Goal: Check status

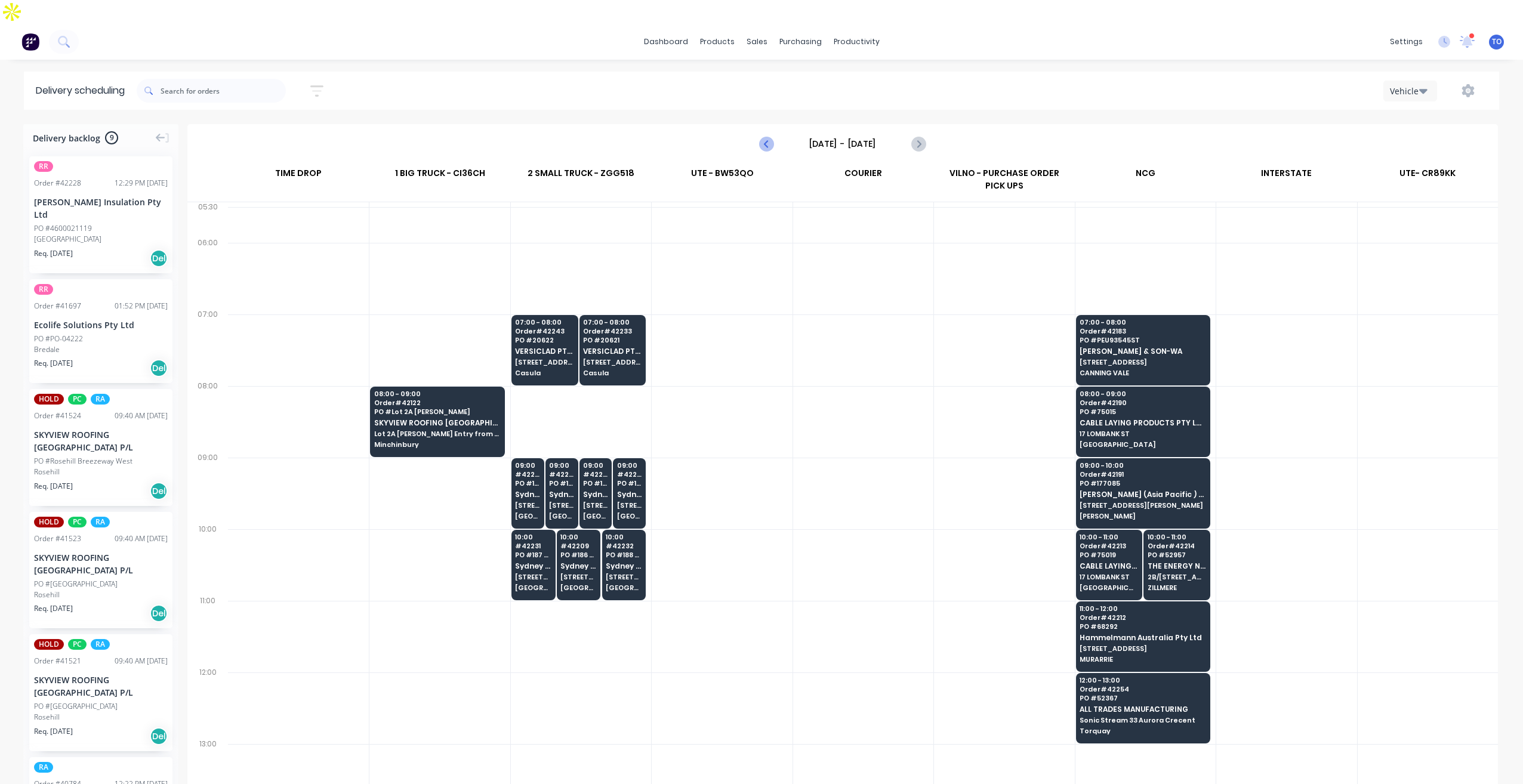
click at [763, 137] on icon "Previous page" at bounding box center [767, 144] width 15 height 15
type input "Monday - 13/10/25"
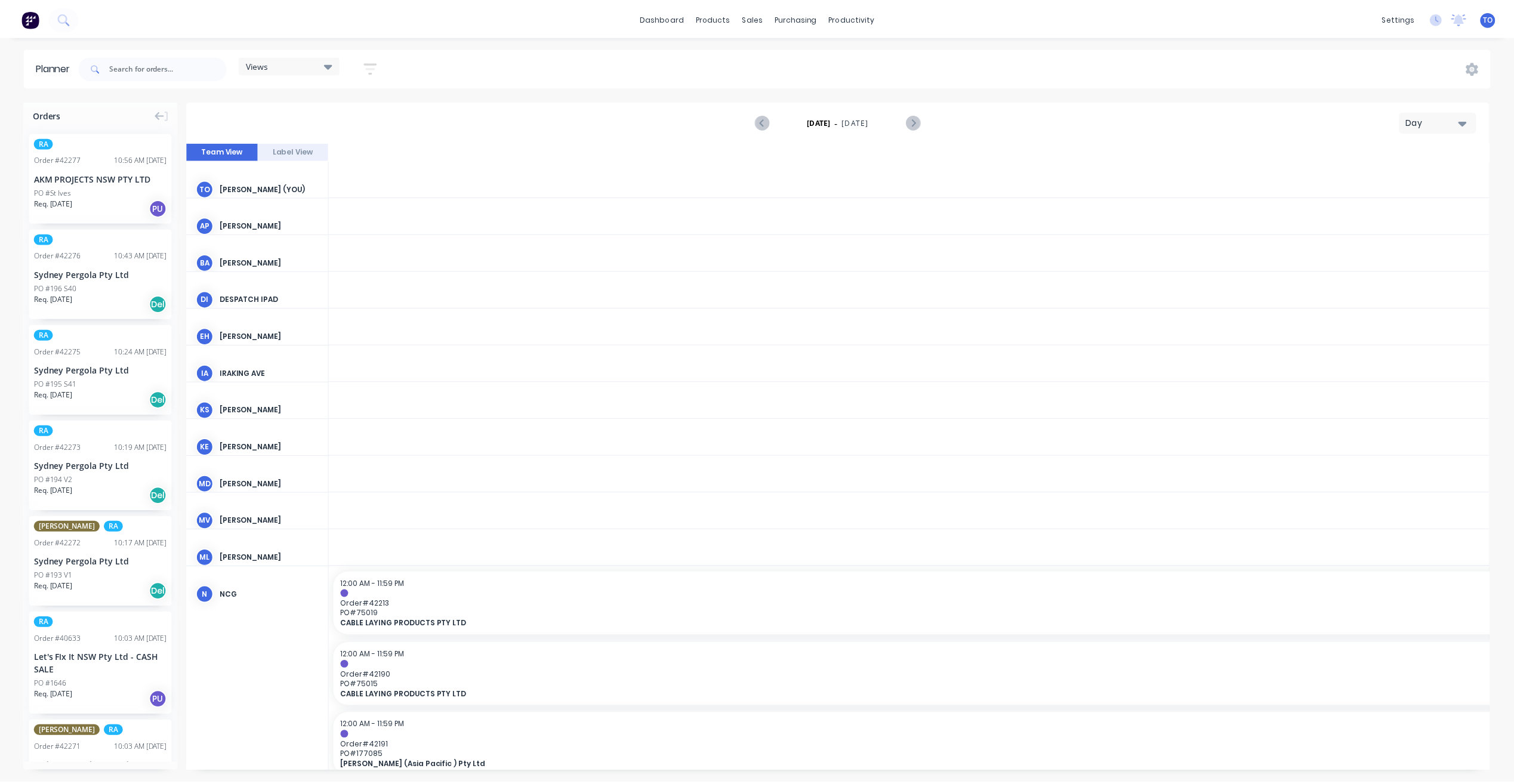
scroll to position [0, 2101]
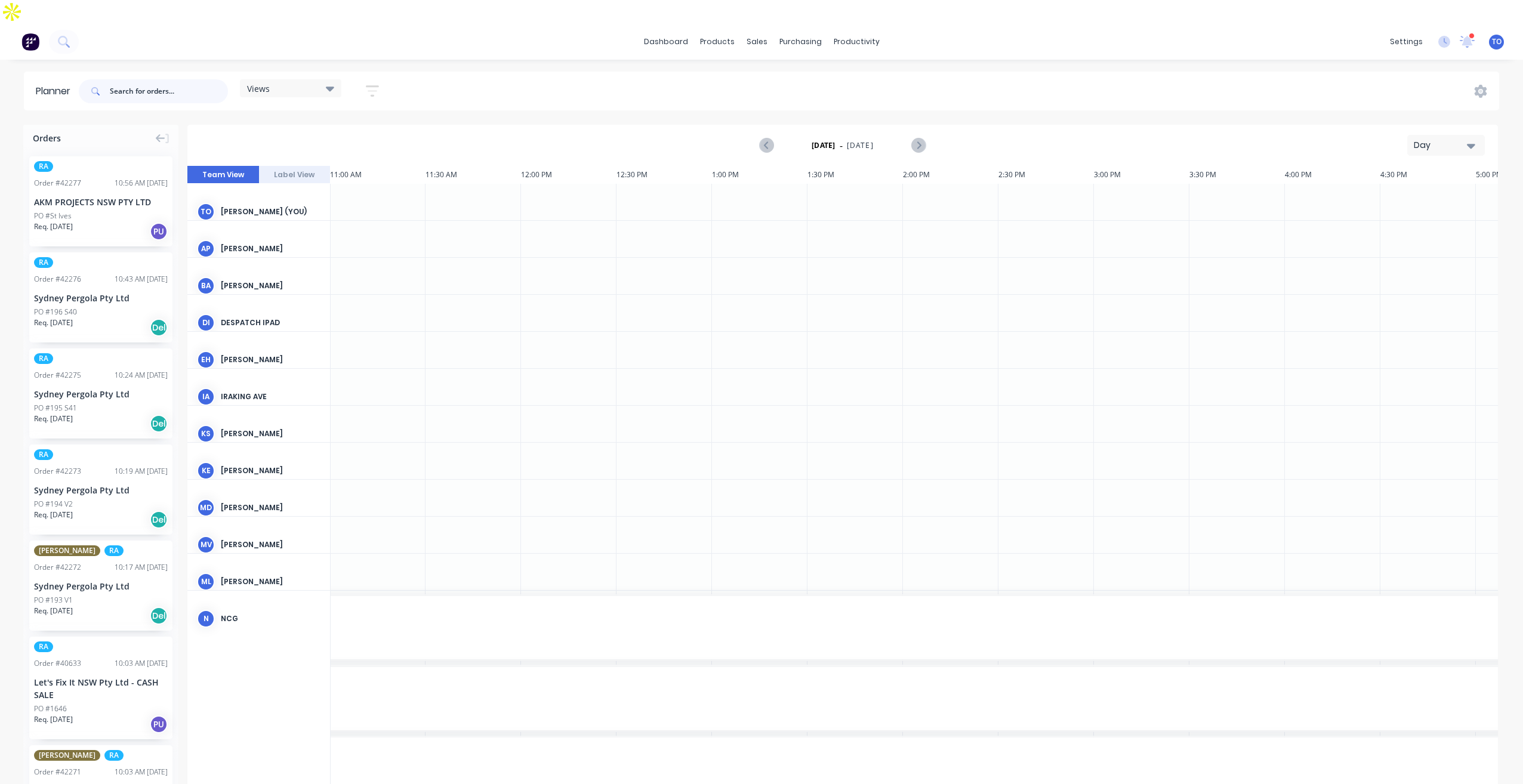
click at [142, 79] on input "text" at bounding box center [169, 91] width 118 height 24
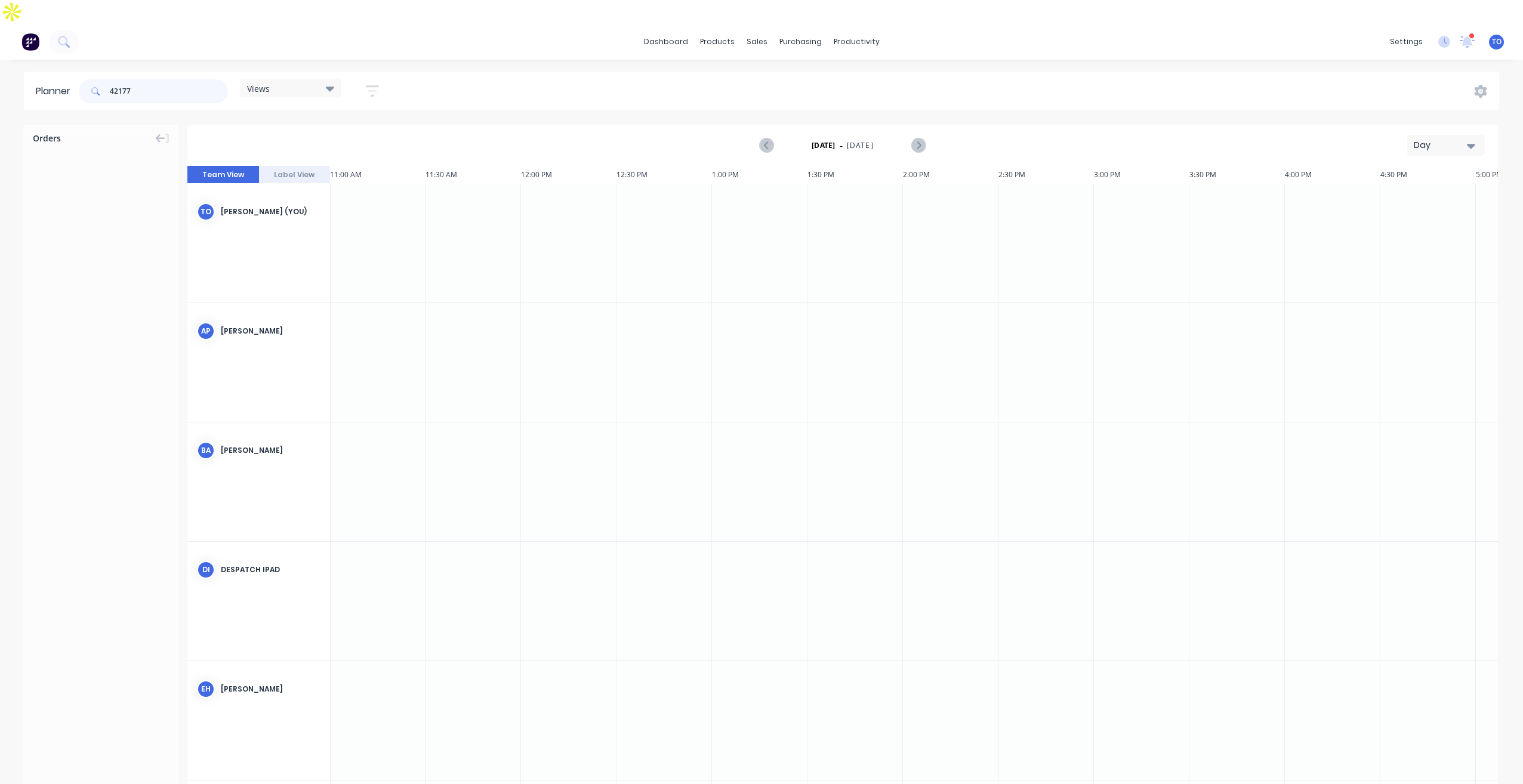
type input "42177"
click at [1456, 139] on div "Day" at bounding box center [1441, 145] width 55 height 13
click at [1390, 189] on div "Week" at bounding box center [1425, 201] width 118 height 24
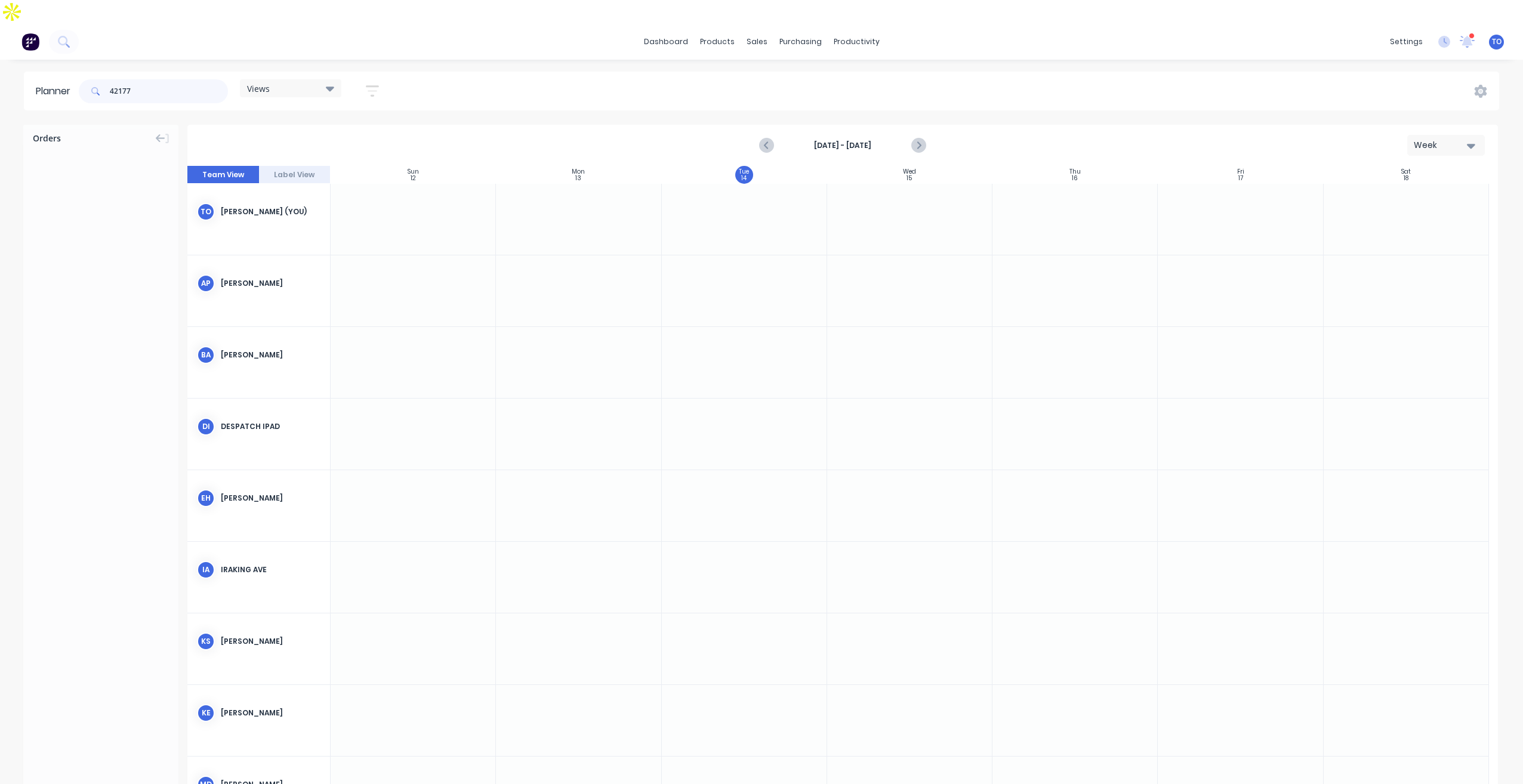
drag, startPoint x: 156, startPoint y: 69, endPoint x: -2, endPoint y: 74, distance: 158.1
click at [0, 74] on html "dashboard products sales purchasing productivity dashboard products Product Cat…" at bounding box center [761, 404] width 1523 height 808
click at [1105, 76] on div "Views Save new view None (Default) edit Iraking edit [PERSON_NAME] edit [PERSON…" at bounding box center [788, 92] width 1423 height 36
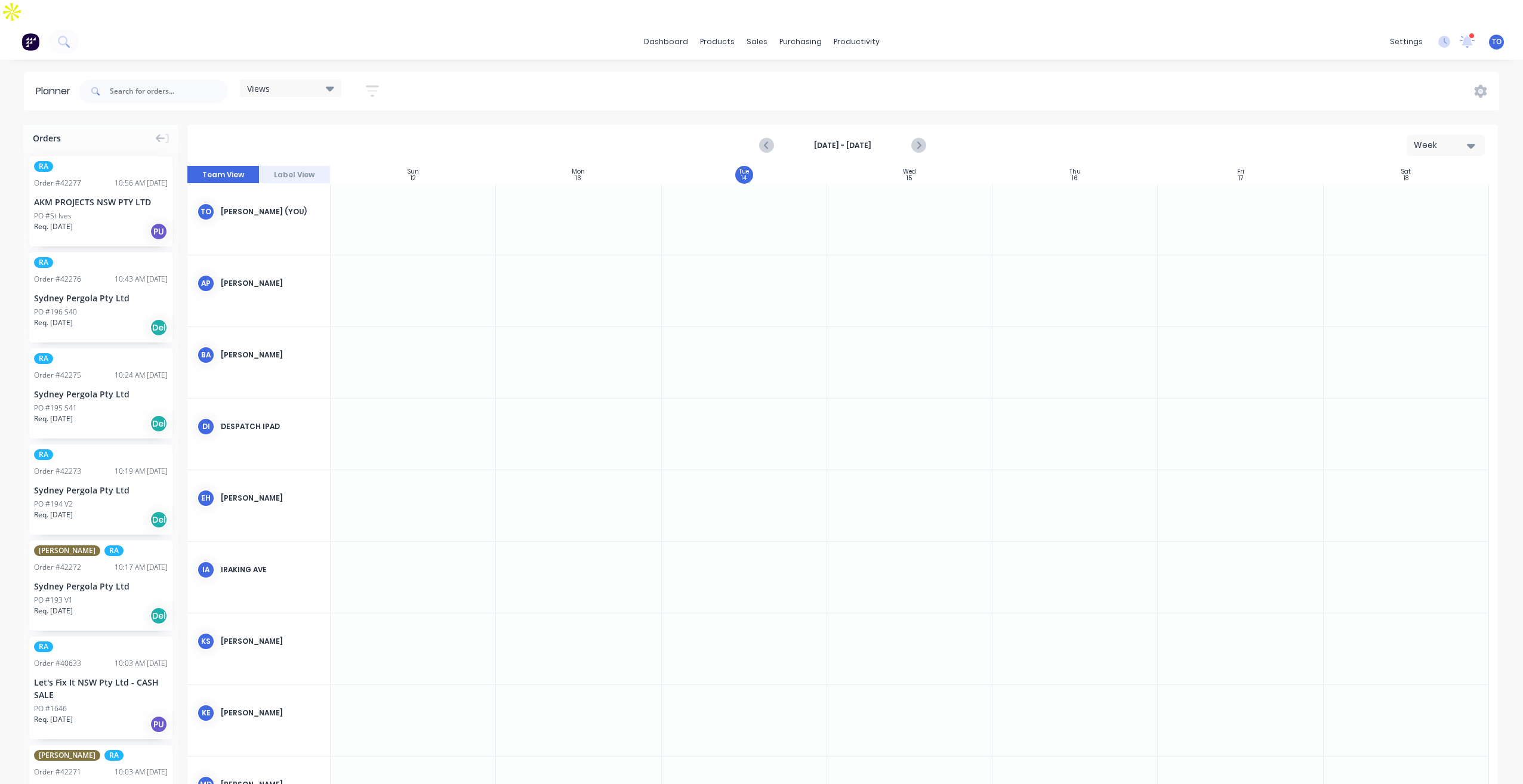
click at [1417, 139] on div "Week" at bounding box center [1441, 145] width 55 height 13
drag, startPoint x: 1394, startPoint y: 171, endPoint x: 1368, endPoint y: 171, distance: 26.0
click at [1394, 189] on div "Week" at bounding box center [1425, 201] width 118 height 24
click at [991, 79] on div "Views Save new view None (Default) edit Iraking edit [PERSON_NAME] edit [PERSON…" at bounding box center [788, 92] width 1423 height 36
drag, startPoint x: 387, startPoint y: 63, endPoint x: 360, endPoint y: 94, distance: 41.1
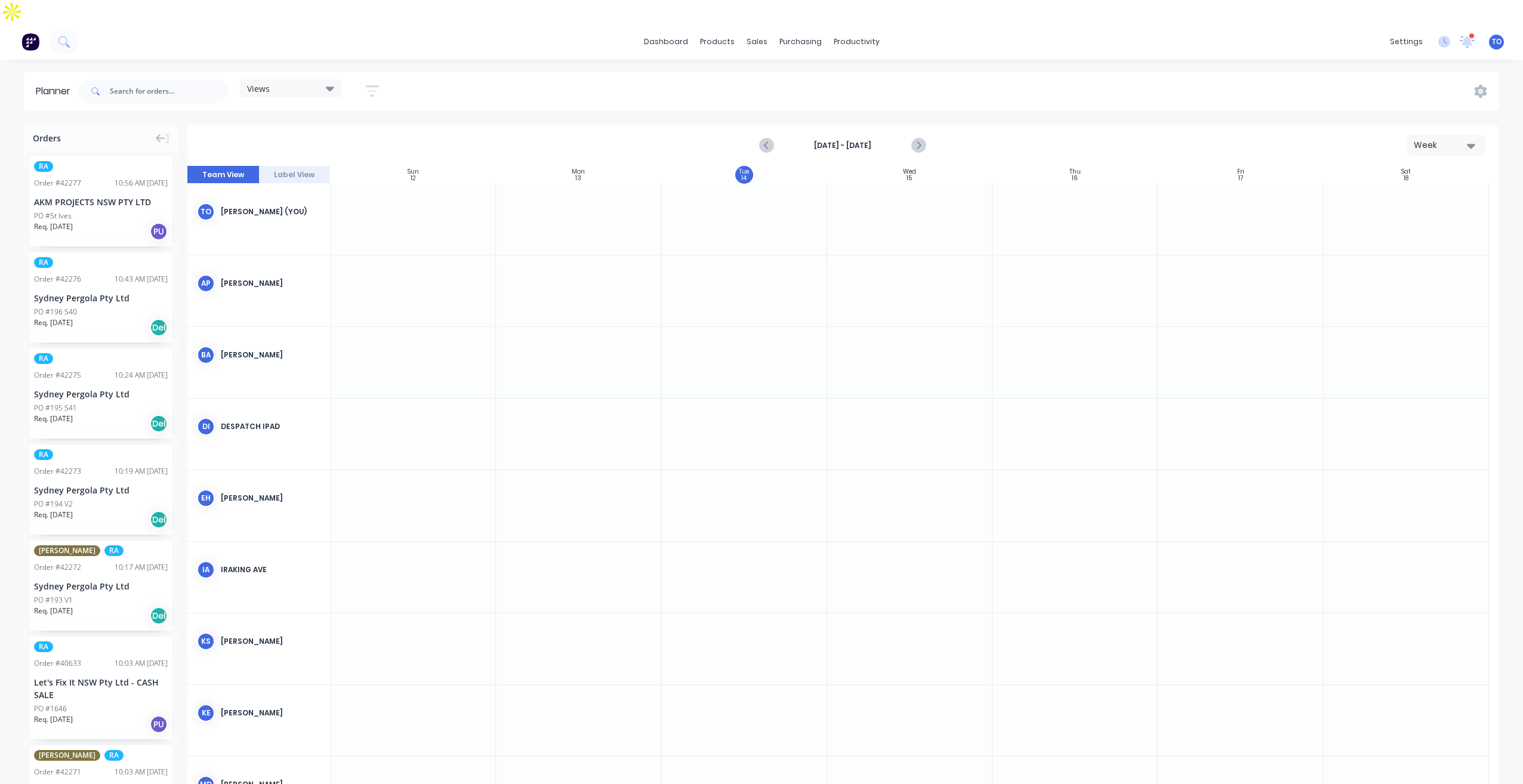
click at [387, 79] on button "button" at bounding box center [372, 90] width 38 height 23
click at [800, 58] on div "Sales Orders" at bounding box center [801, 57] width 49 height 10
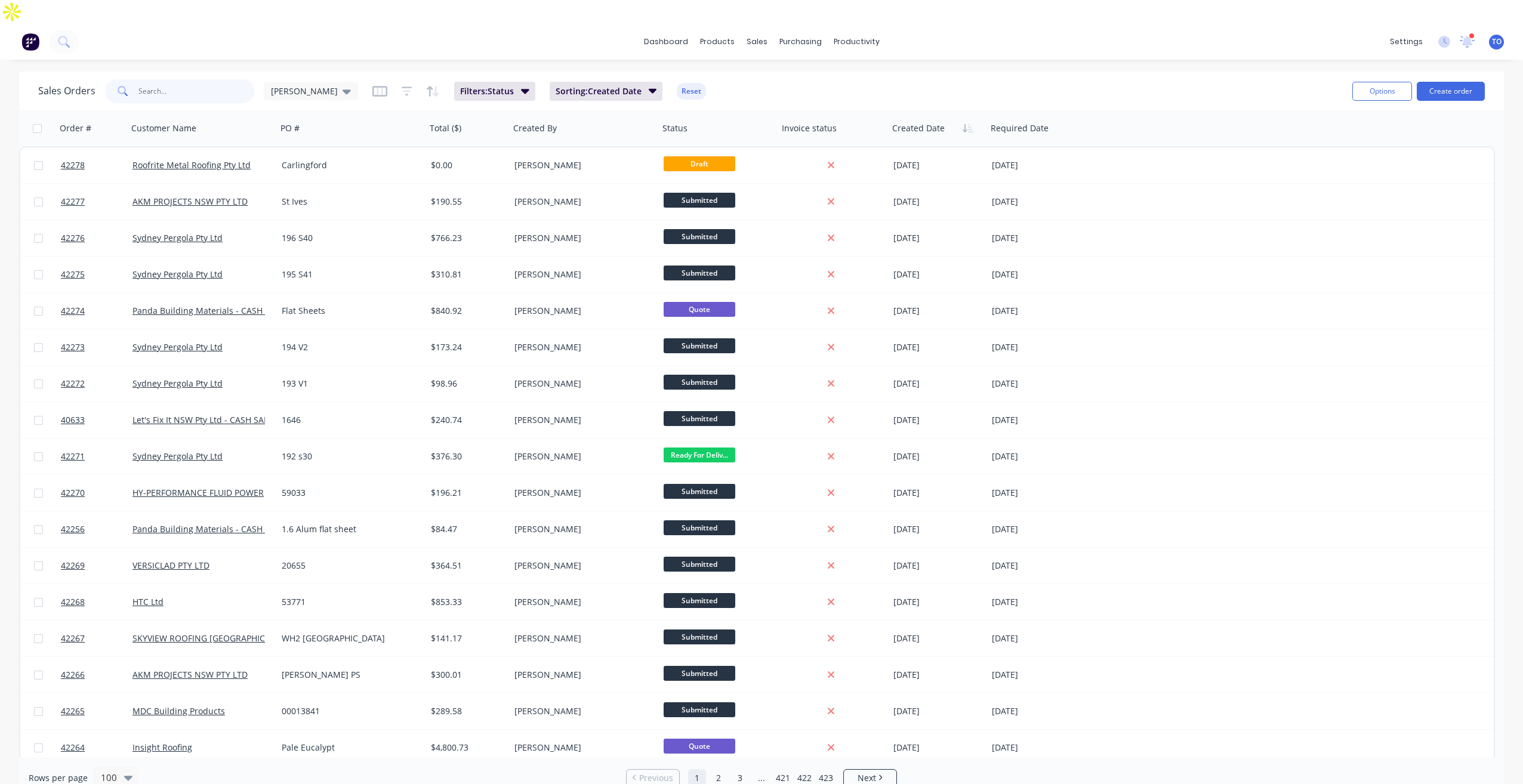
click at [212, 79] on input "text" at bounding box center [196, 91] width 116 height 24
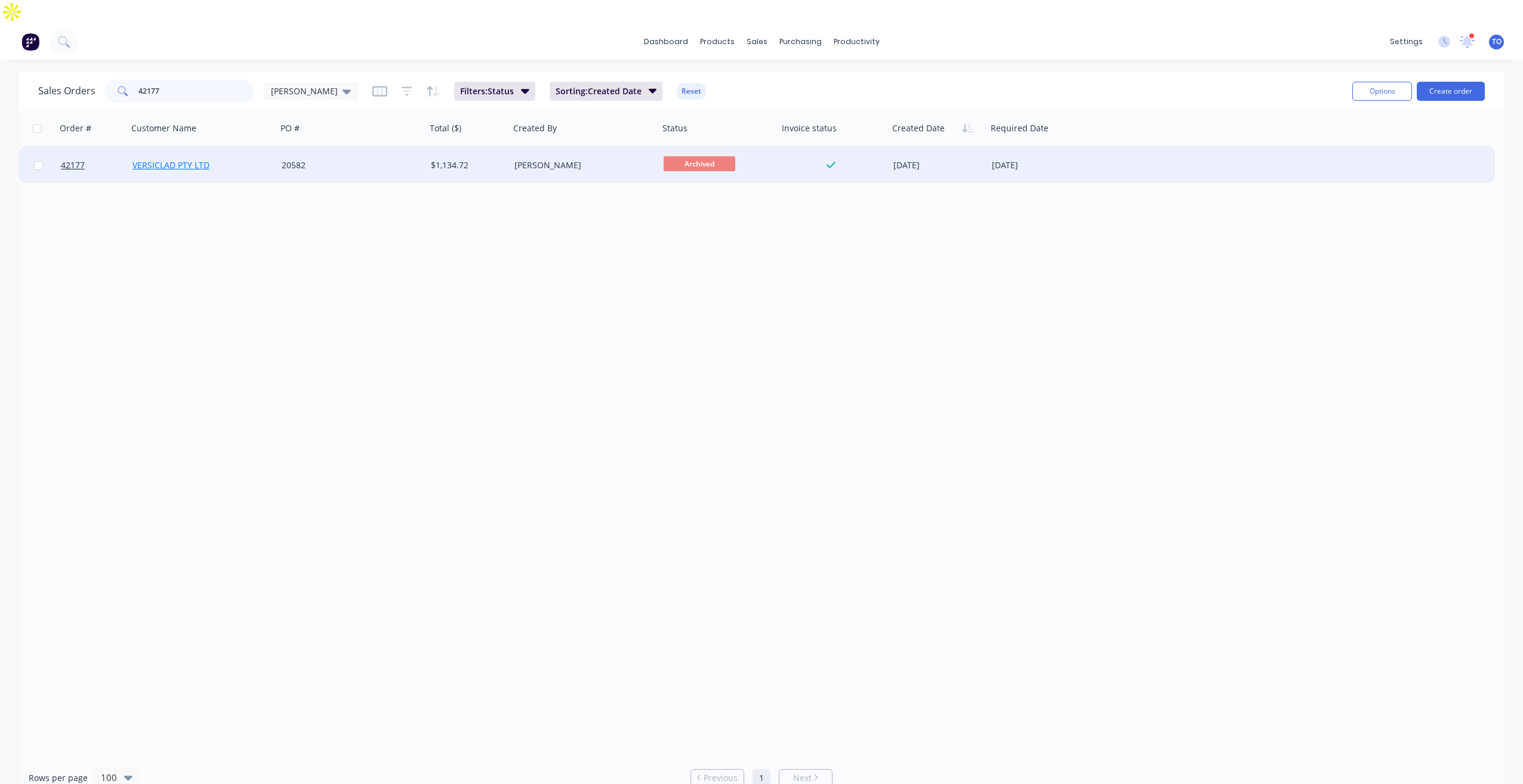
type input "42177"
click at [162, 159] on link "VERSICLAD PTY LTD" at bounding box center [171, 165] width 77 height 11
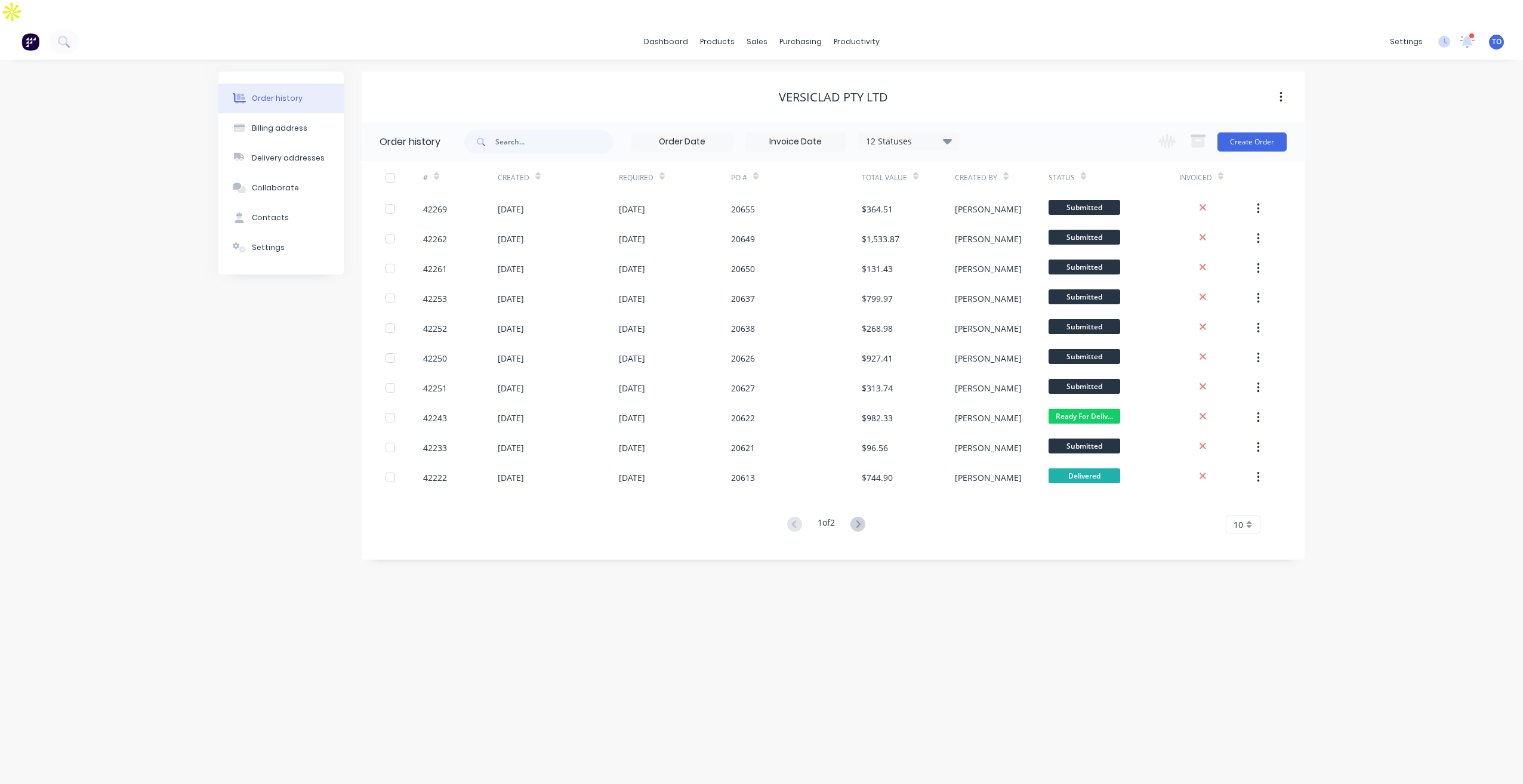
click at [932, 135] on div "12 Statuses" at bounding box center [909, 141] width 100 height 13
click at [1007, 279] on label at bounding box center [1007, 279] width 0 height 0
click at [1007, 279] on input "checkbox" at bounding box center [1012, 284] width 10 height 11
checkbox input "true"
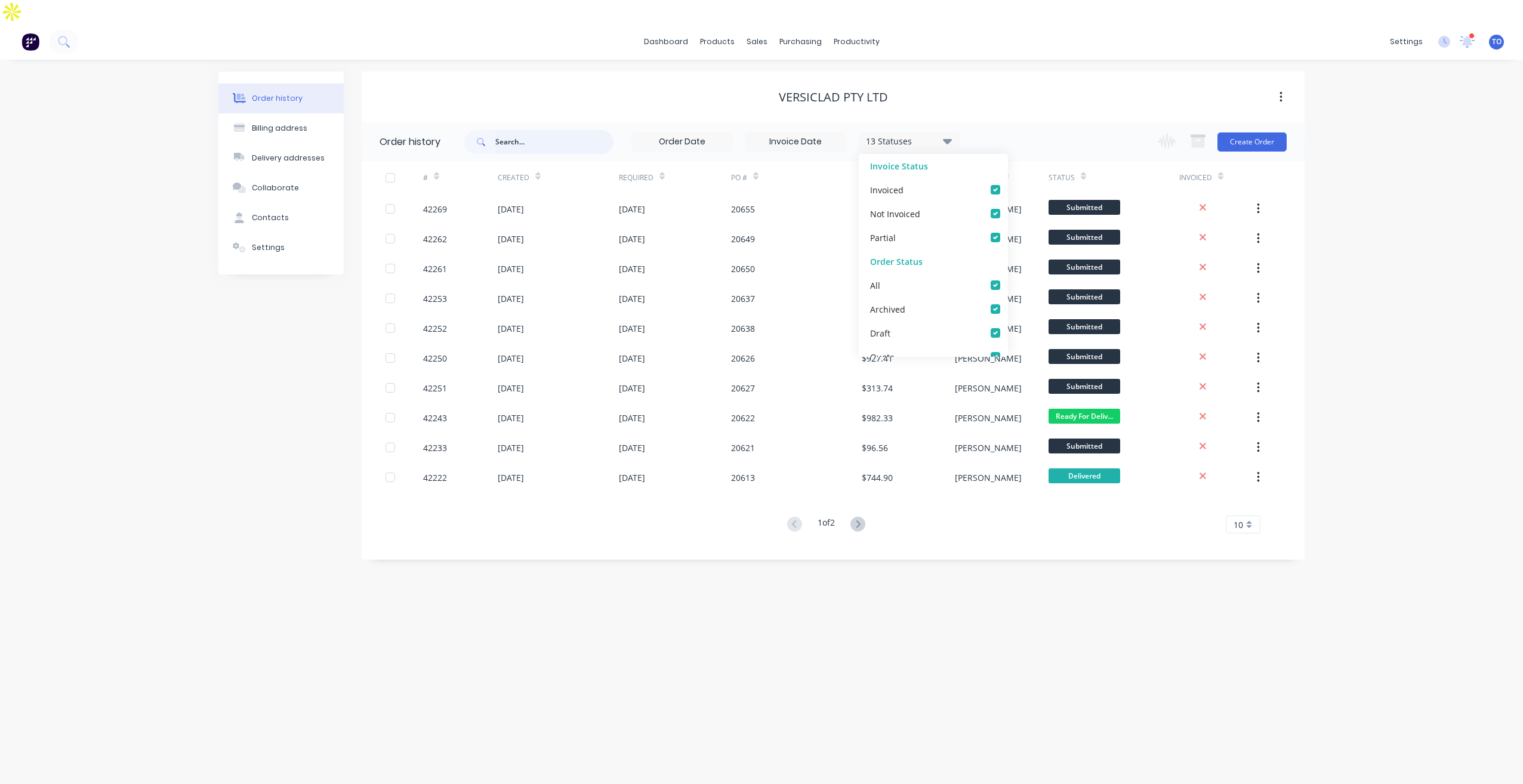
click at [513, 130] on input "text" at bounding box center [555, 142] width 118 height 24
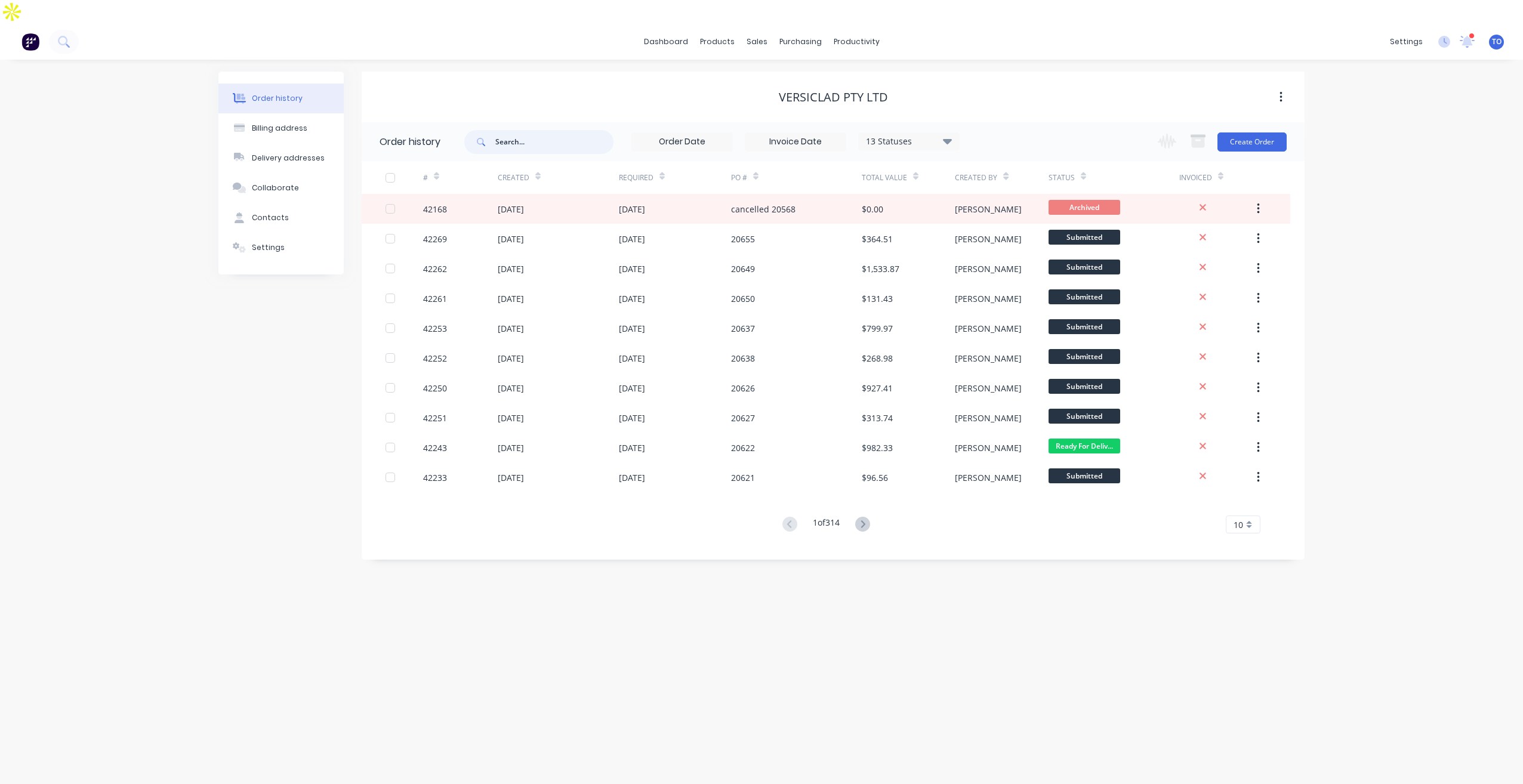
click at [557, 130] on input "text" at bounding box center [555, 142] width 118 height 24
type input "42177"
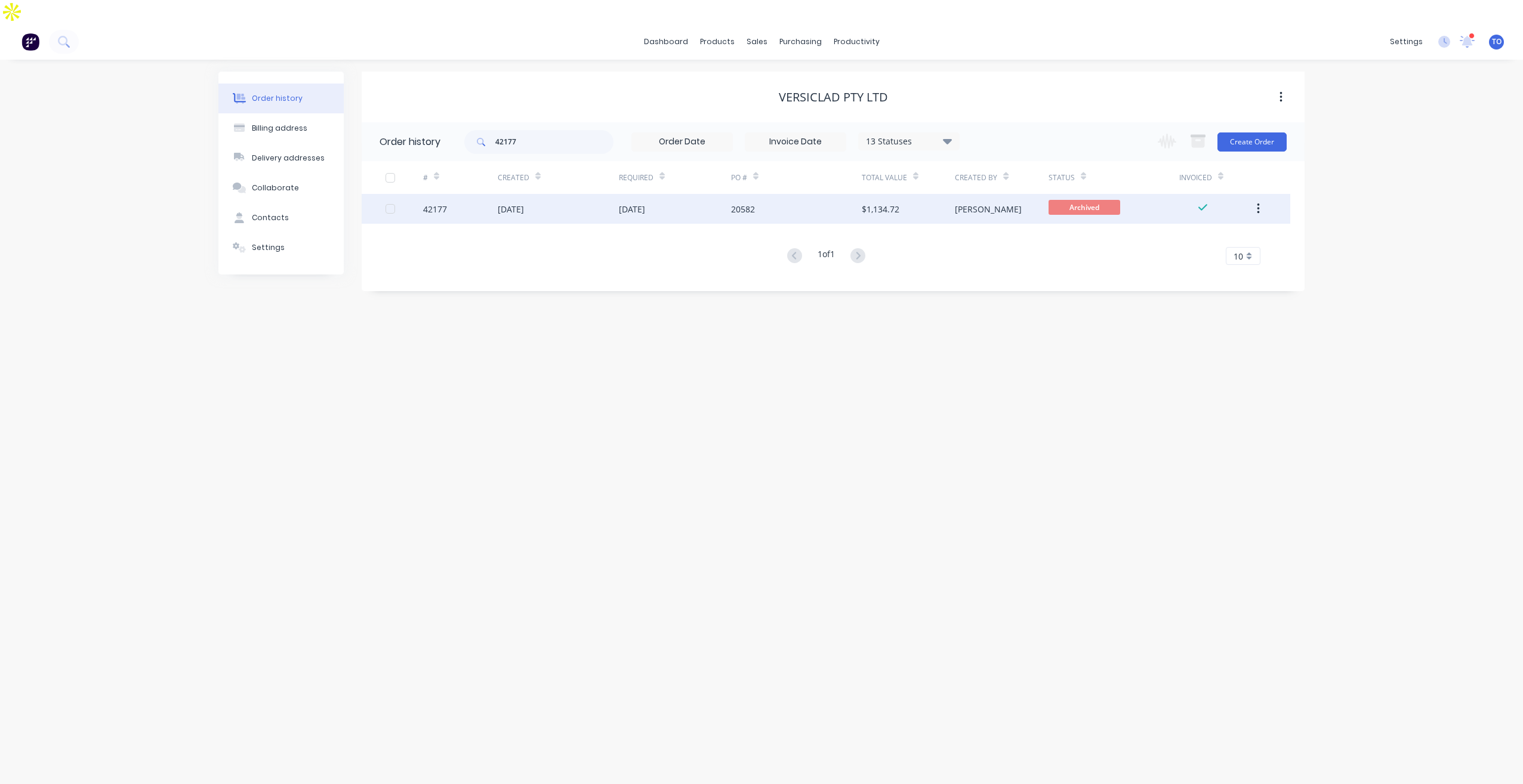
click at [557, 194] on div "[DATE]" at bounding box center [558, 209] width 121 height 30
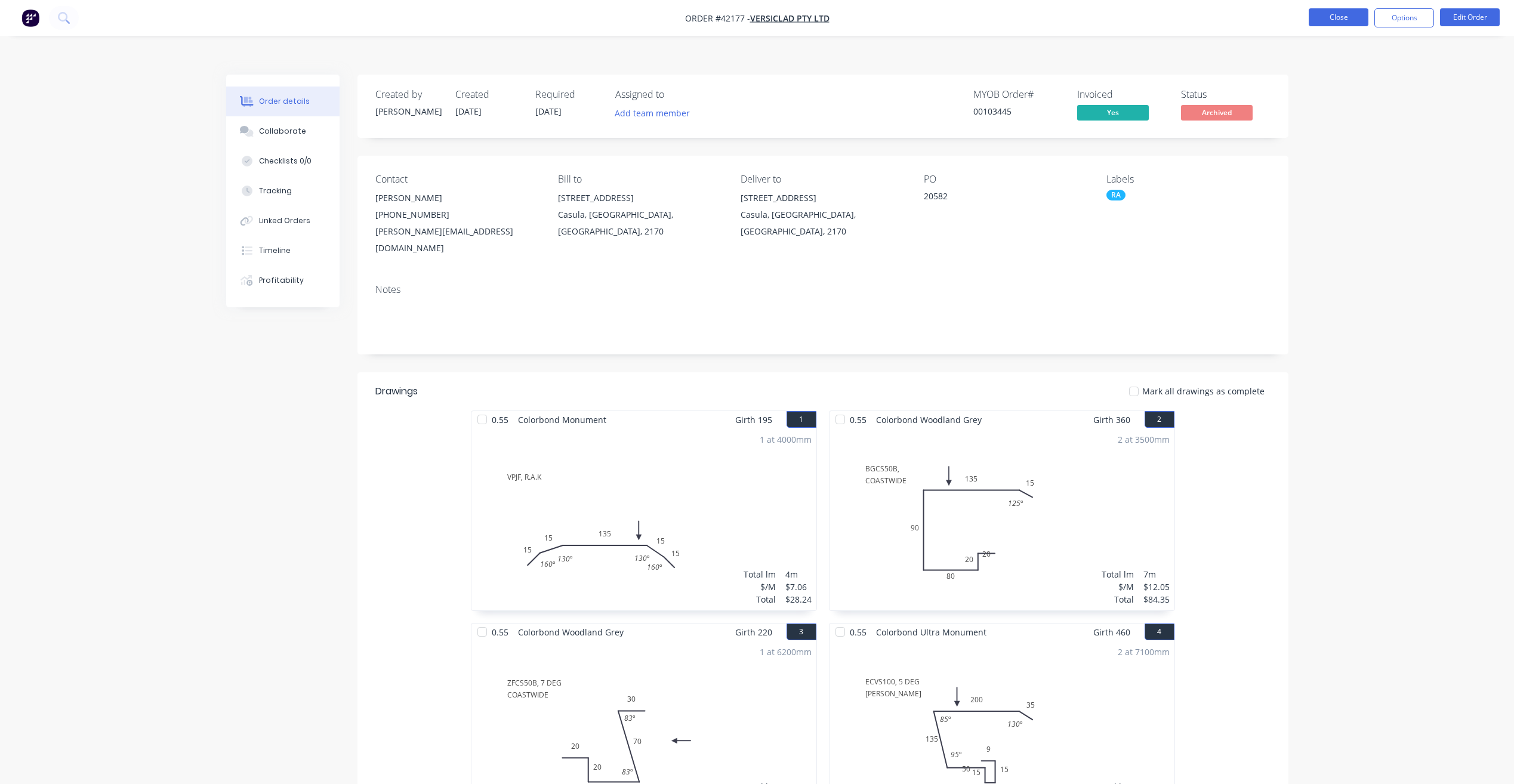
click at [1334, 20] on button "Close" at bounding box center [1339, 17] width 60 height 18
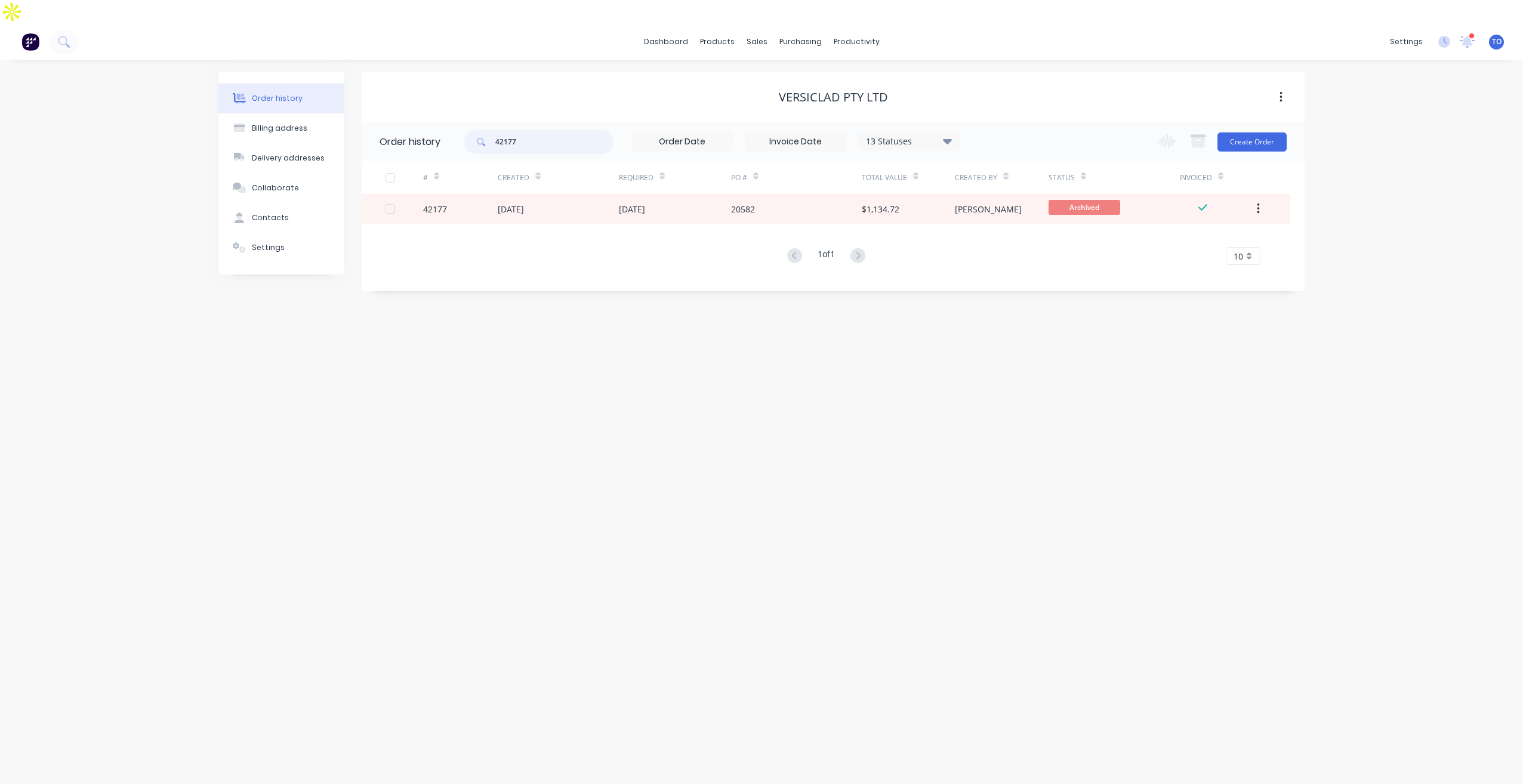
drag, startPoint x: 516, startPoint y: 120, endPoint x: 453, endPoint y: 124, distance: 63.1
click at [453, 124] on header "Order history 42177 13 Statuses Invoice Status Invoiced Not Invoiced Partial Or…" at bounding box center [833, 142] width 943 height 39
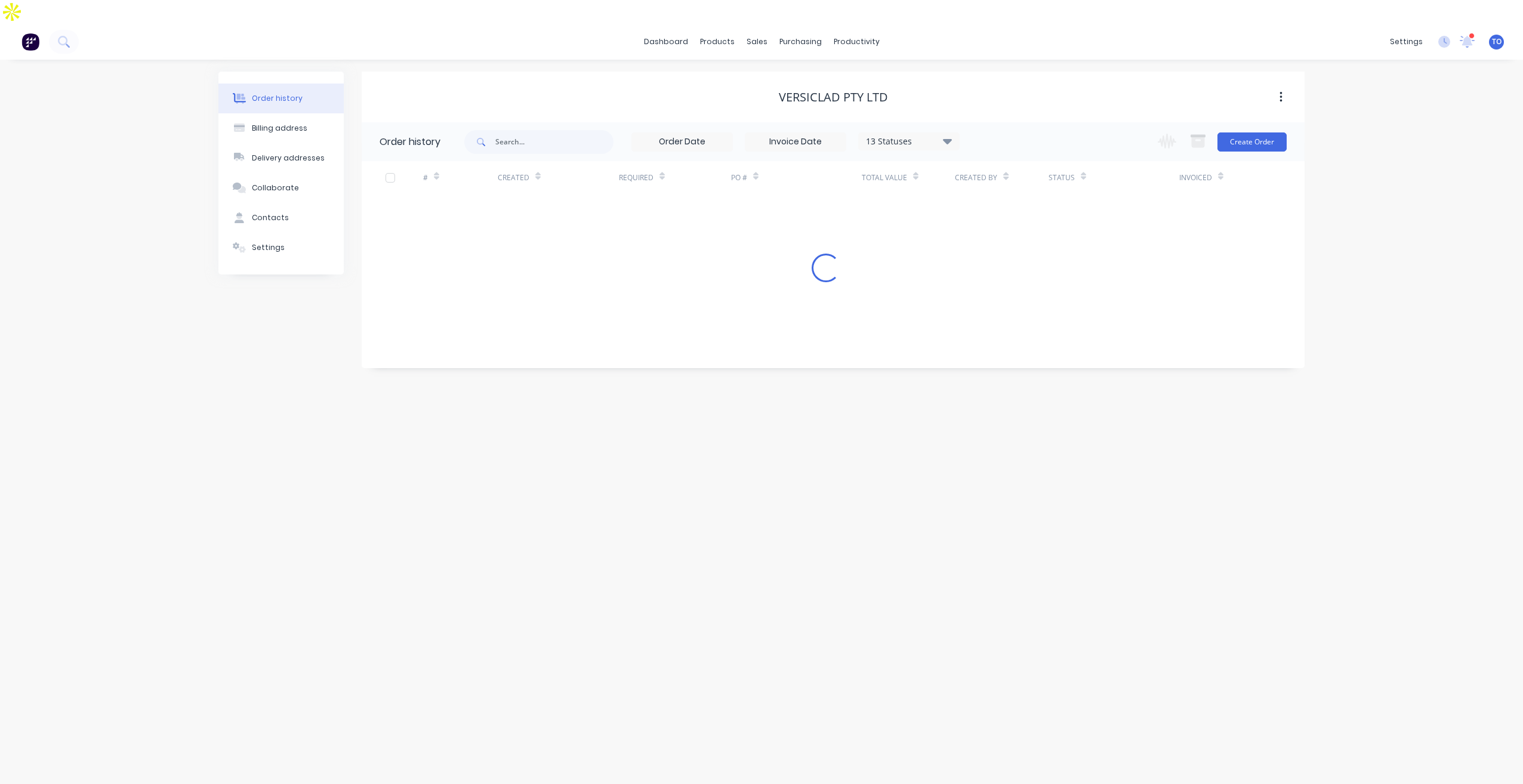
click at [1086, 72] on div "VERSICLAD PTY LTD" at bounding box center [833, 97] width 943 height 51
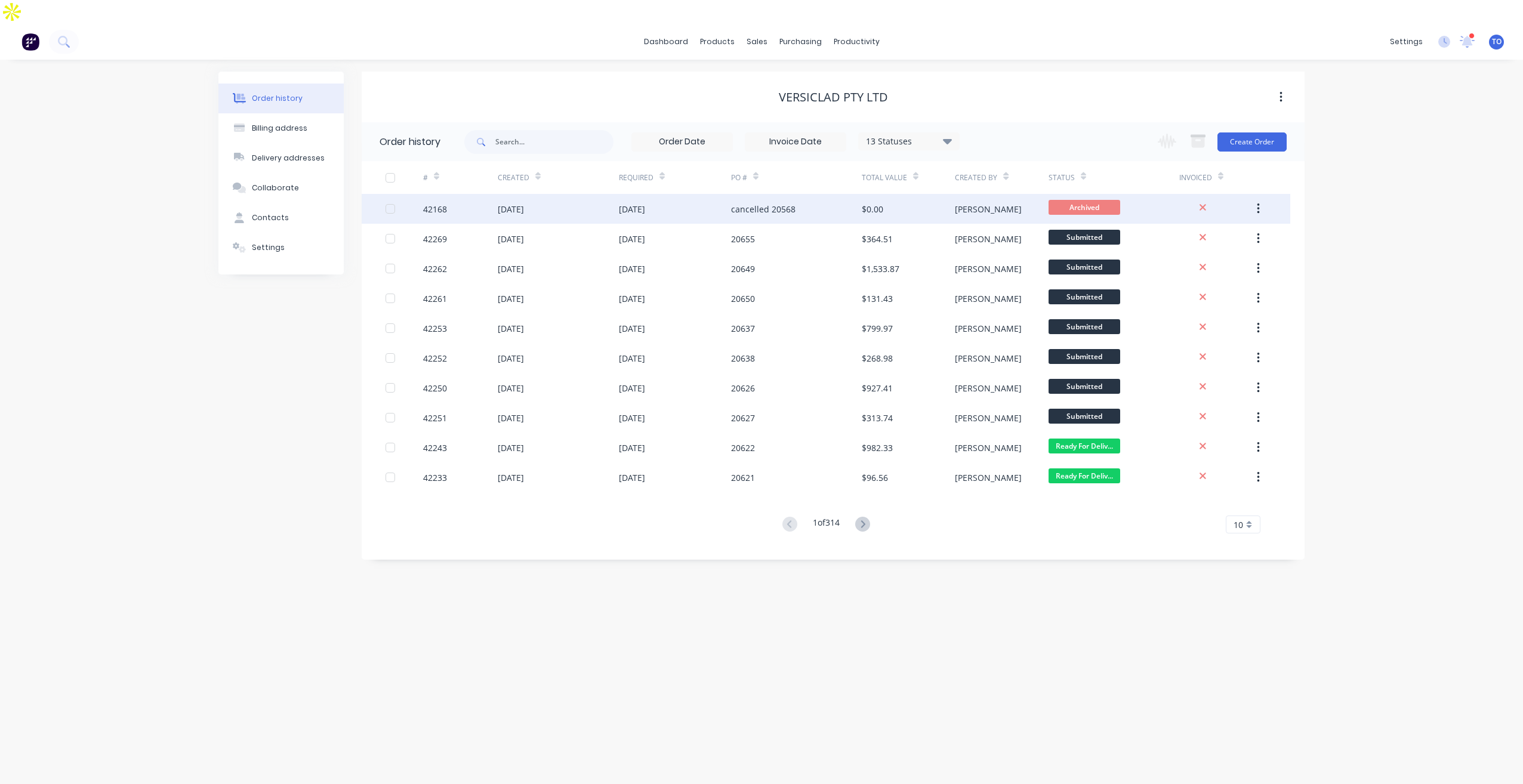
click at [690, 194] on div "[DATE]" at bounding box center [674, 209] width 112 height 30
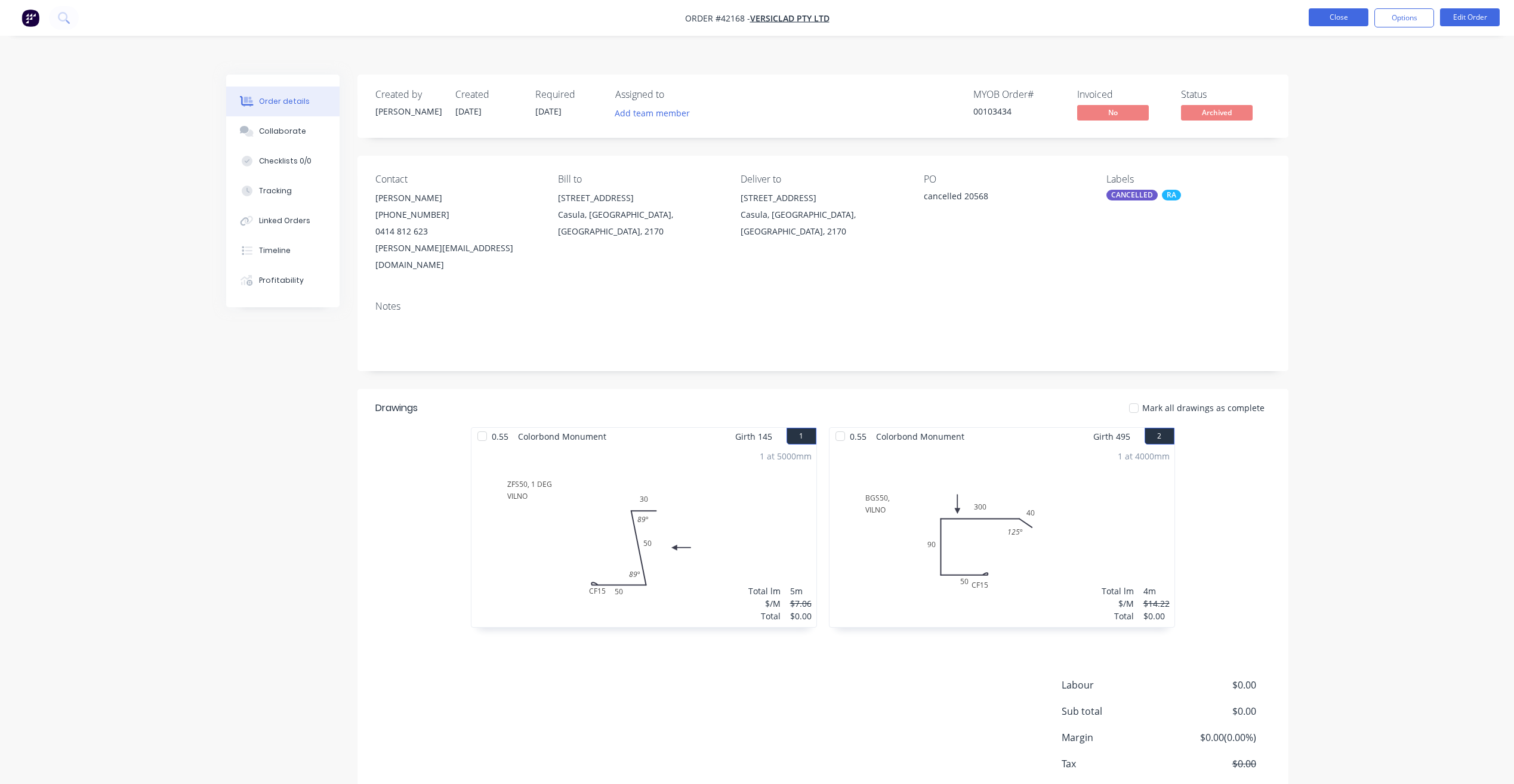
click at [1356, 18] on button "Close" at bounding box center [1339, 17] width 60 height 18
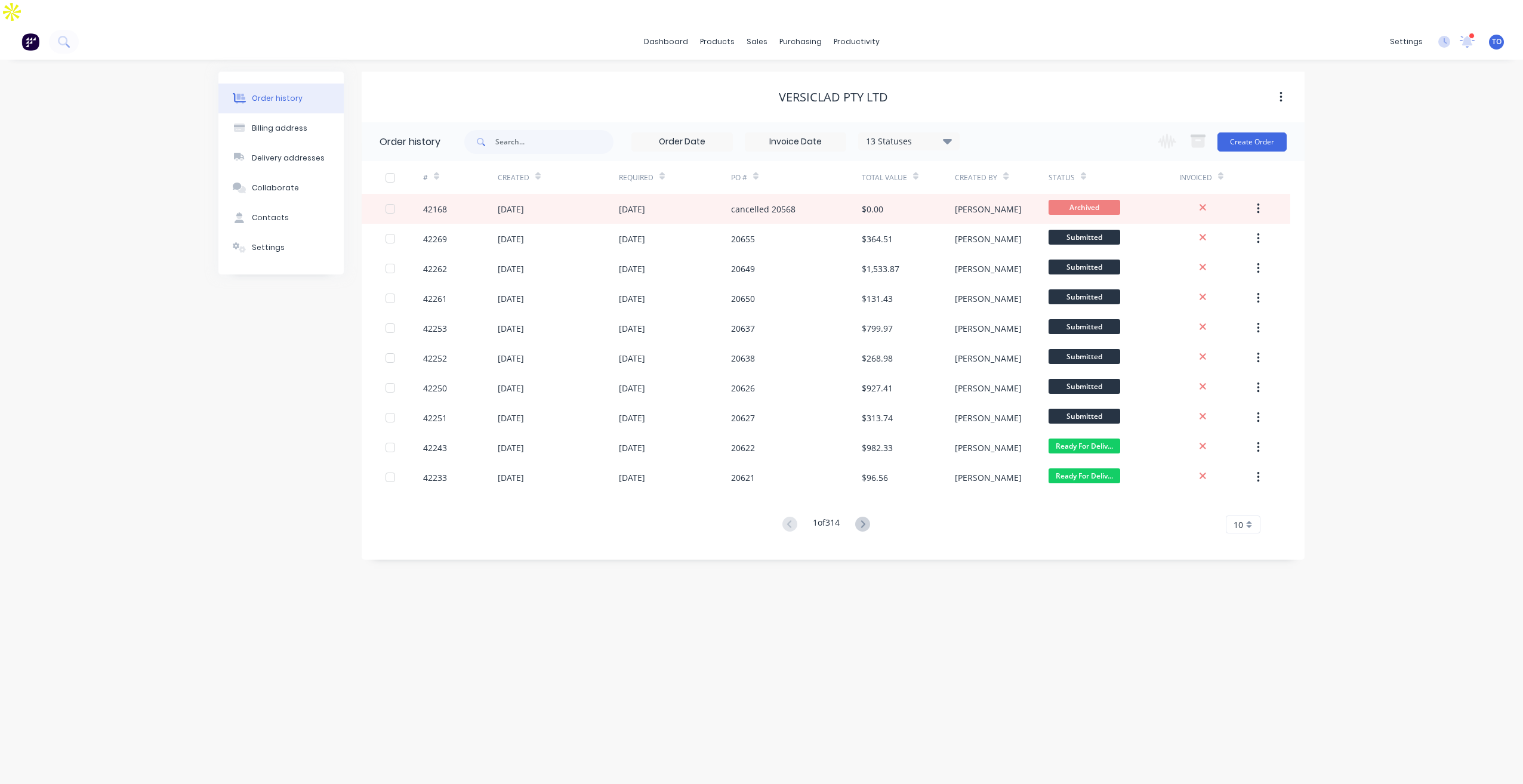
click at [948, 133] on icon at bounding box center [947, 140] width 9 height 15
click at [1007, 279] on label at bounding box center [1007, 279] width 0 height 0
click at [1007, 279] on input "checkbox" at bounding box center [1012, 284] width 10 height 11
checkbox input "true"
click at [1383, 217] on div "Order history Billing address Delivery addresses Collaborate Contacts Settings …" at bounding box center [761, 434] width 1523 height 749
